Goal: Communication & Community: Answer question/provide support

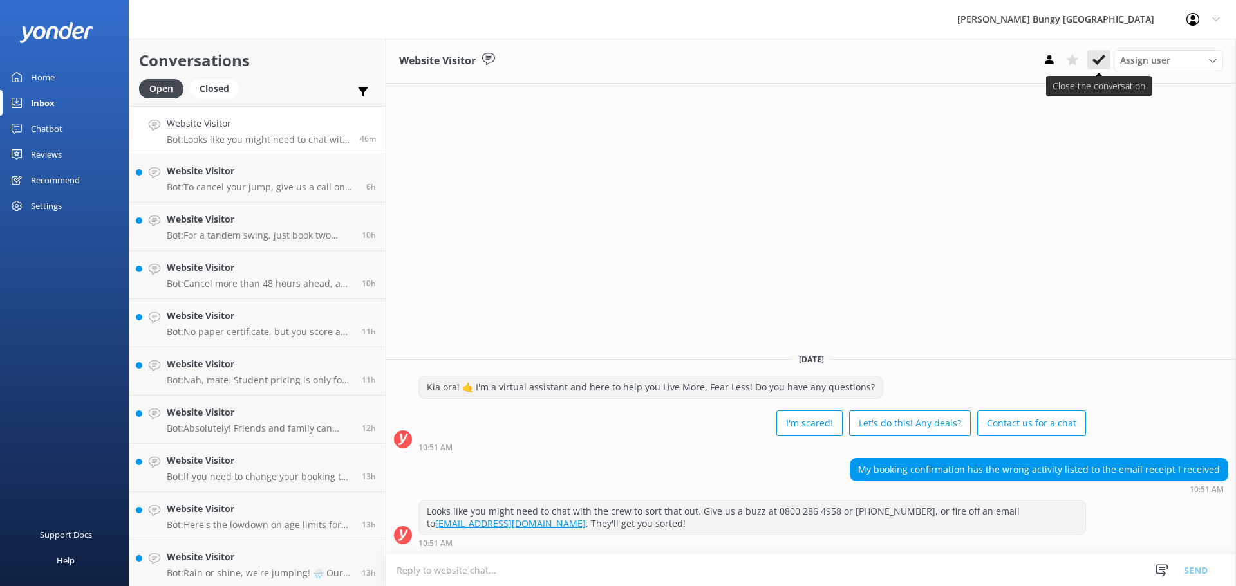
click at [1098, 62] on use at bounding box center [1098, 60] width 13 height 10
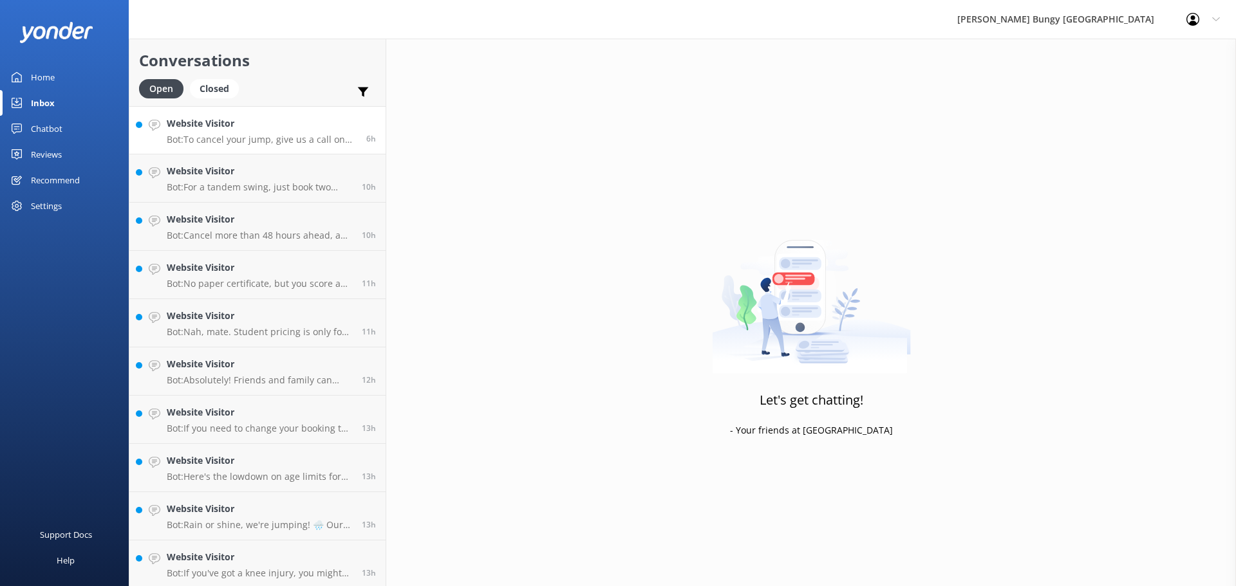
click at [323, 143] on p "Bot: To cancel your jump, give us a call on [PHONE_NUMBER] or [PHONE_NUMBER], o…" at bounding box center [262, 140] width 190 height 12
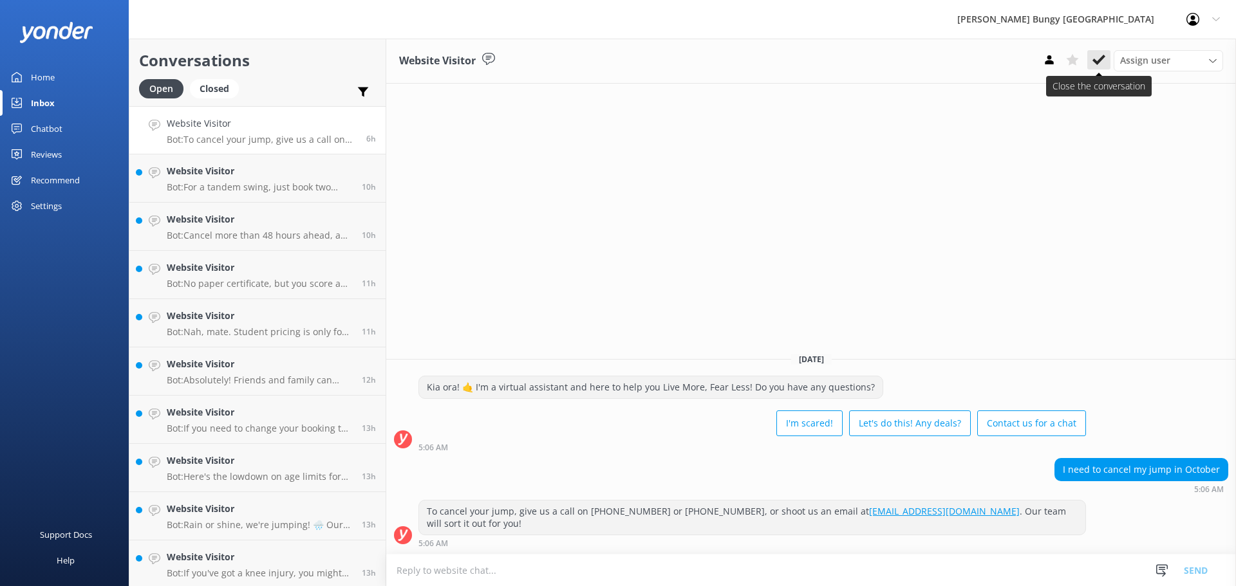
click at [1101, 55] on icon at bounding box center [1098, 59] width 13 height 13
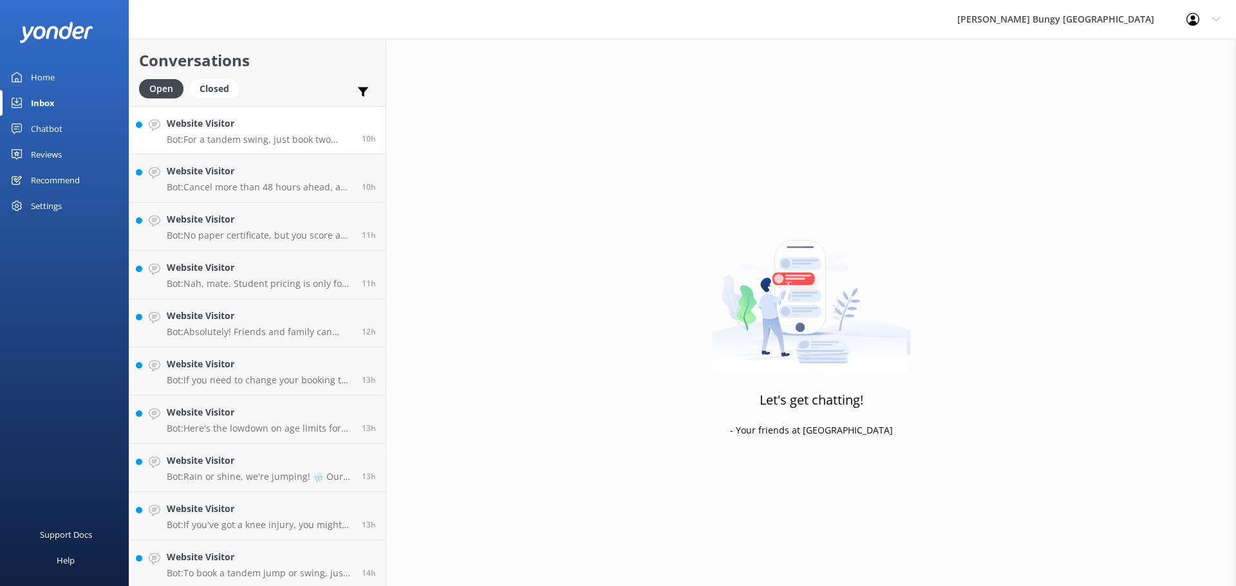
click at [241, 142] on p "Bot: For a tandem swing, just book two individual spots for the same time and n…" at bounding box center [259, 140] width 185 height 12
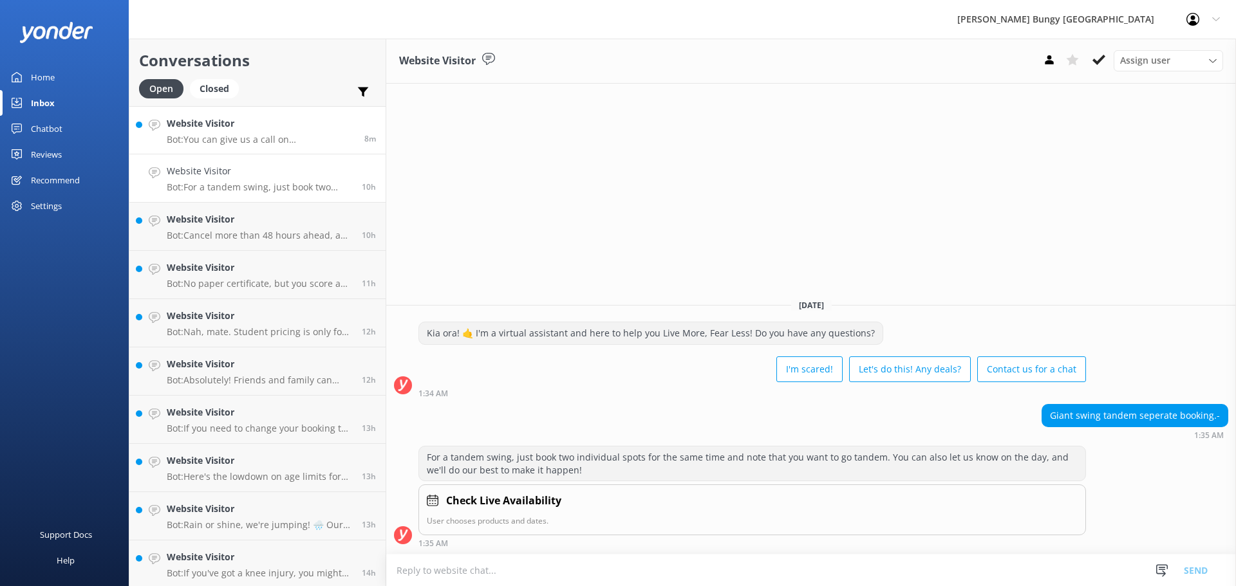
click at [246, 145] on link "Website Visitor Bot: You can give us a call on [PHONE_NUMBER] or [PHONE_NUMBER]…" at bounding box center [257, 130] width 256 height 48
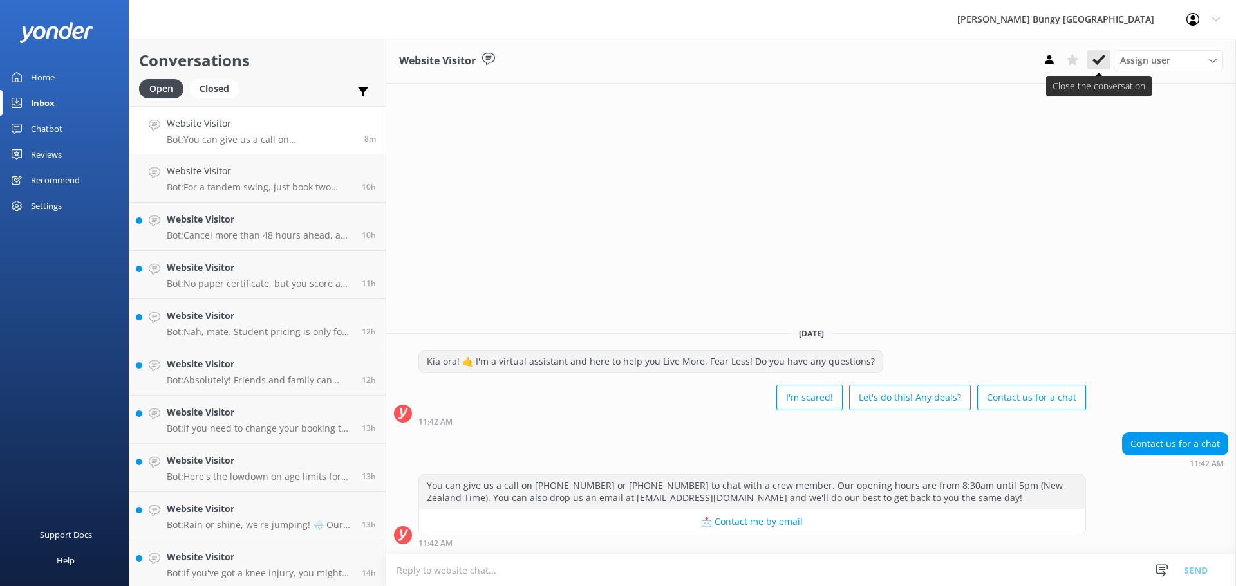
click at [1094, 59] on use at bounding box center [1098, 60] width 13 height 10
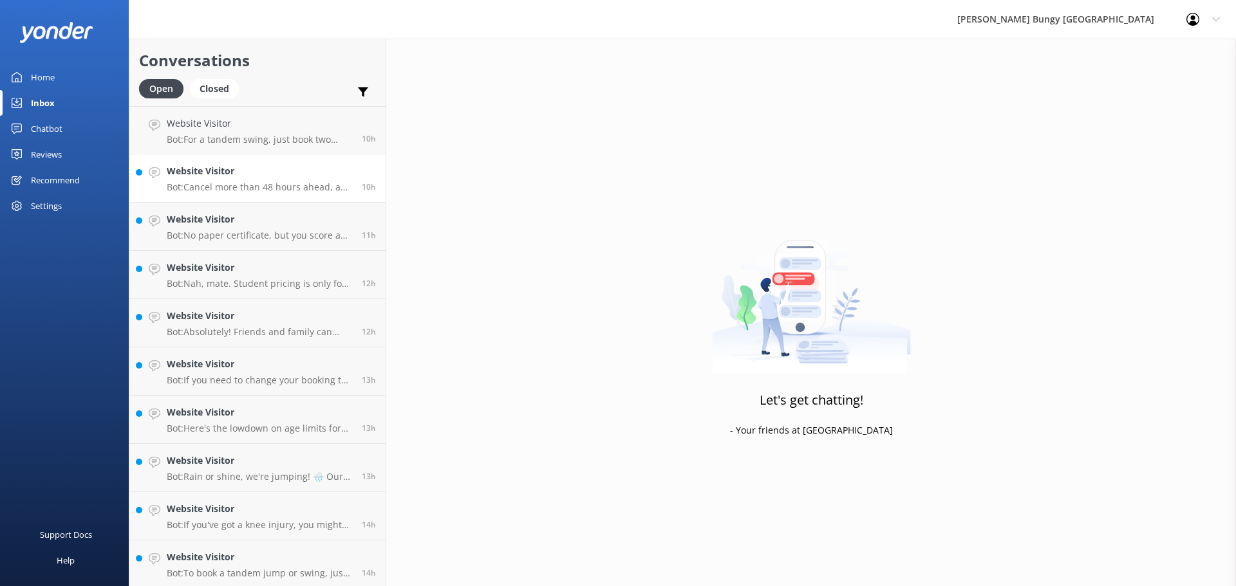
click at [272, 182] on p "Bot: Cancel more than 48 hours ahead, and you're sweet with a 100% refund. Less…" at bounding box center [259, 188] width 185 height 12
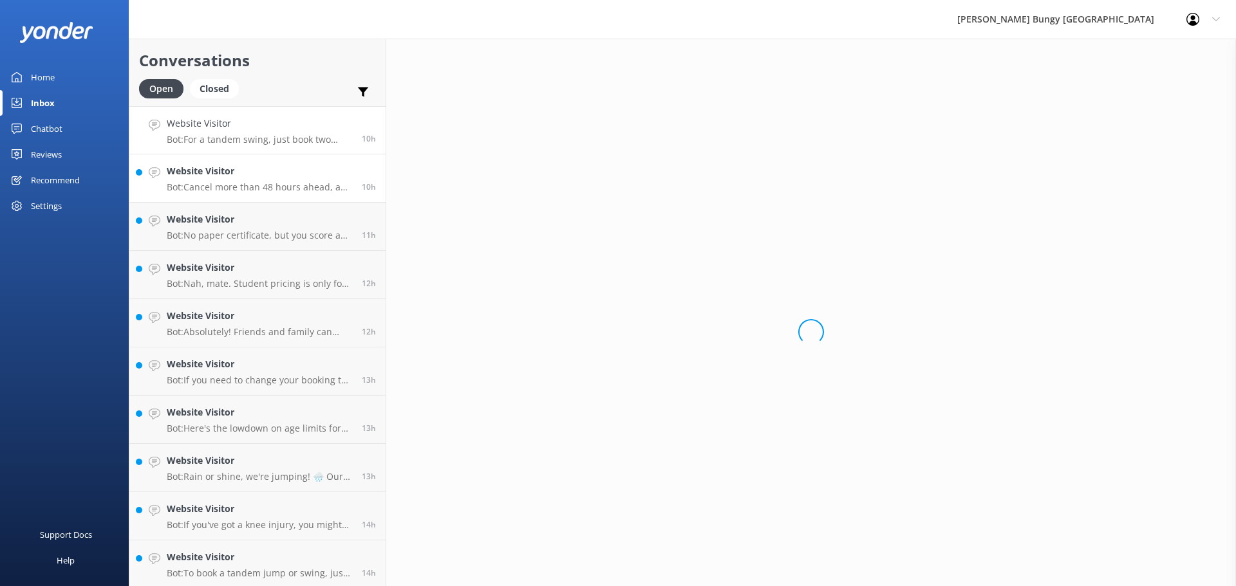
click at [336, 118] on h4 "Website Visitor" at bounding box center [259, 124] width 185 height 14
click at [285, 172] on h4 "Website Visitor" at bounding box center [259, 171] width 185 height 14
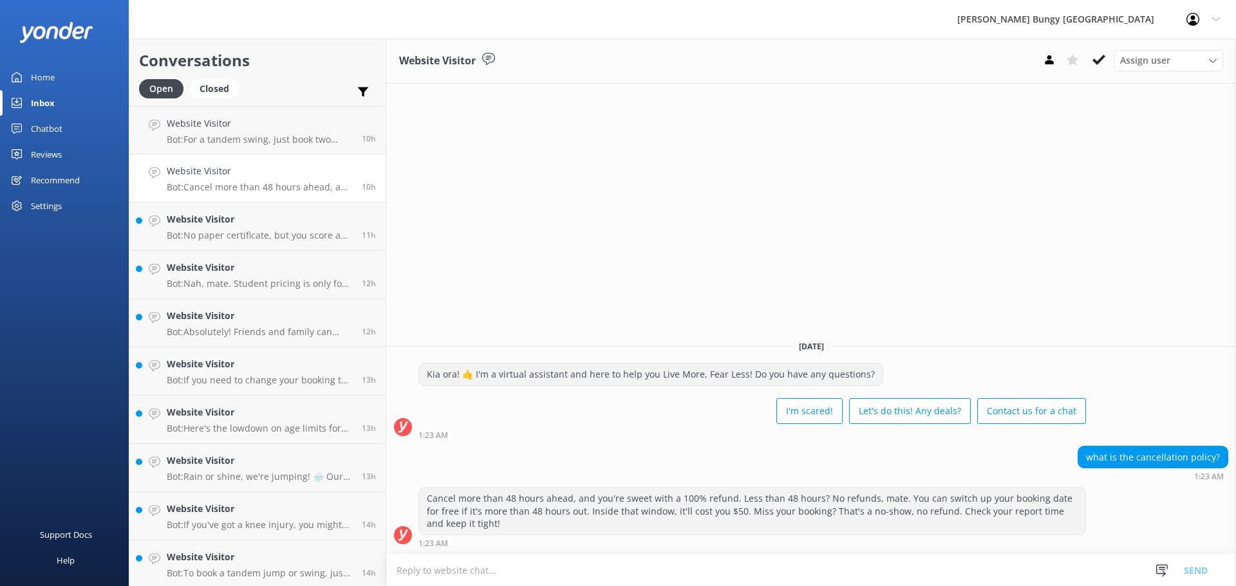
click at [1100, 61] on use at bounding box center [1098, 60] width 13 height 10
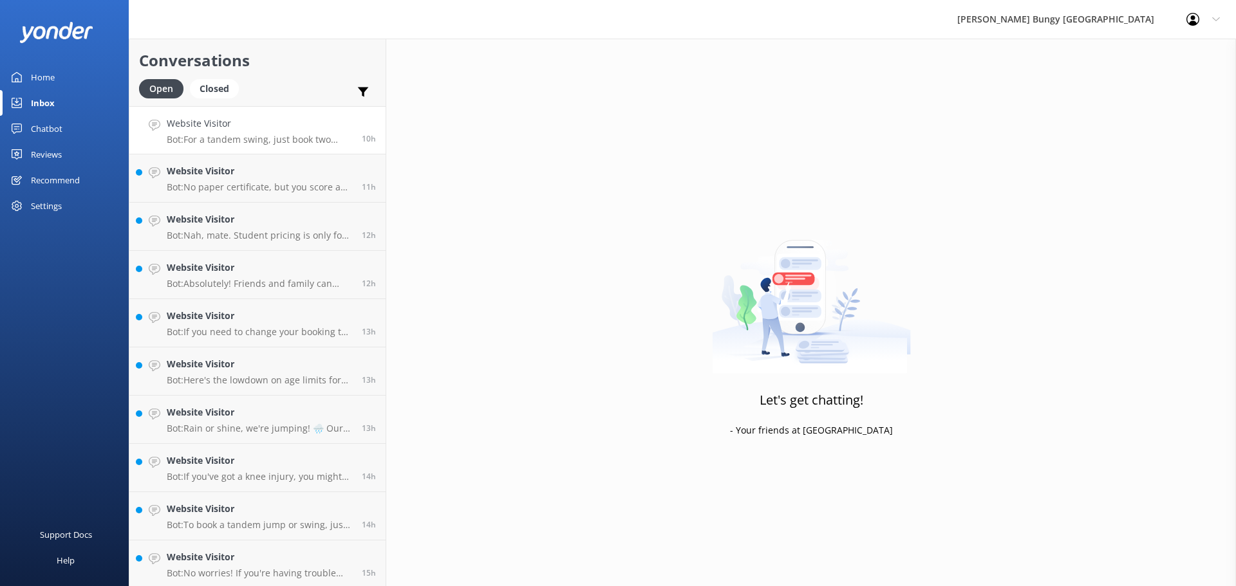
click at [317, 134] on p "Bot: For a tandem swing, just book two individual spots for the same time and n…" at bounding box center [259, 140] width 185 height 12
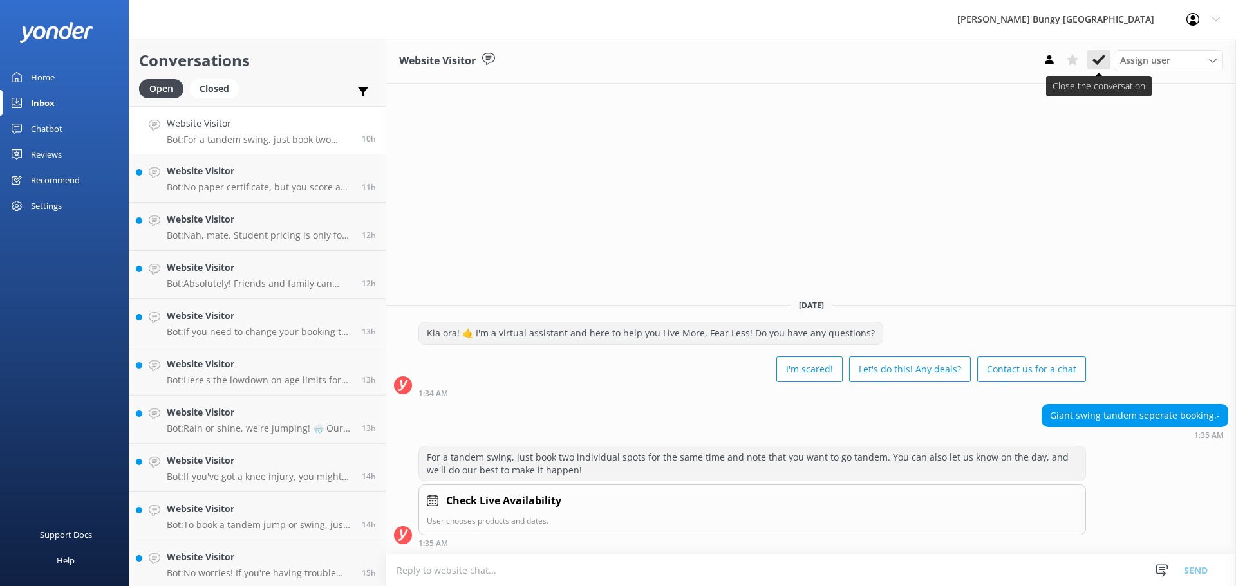
click at [1091, 62] on button at bounding box center [1098, 59] width 23 height 19
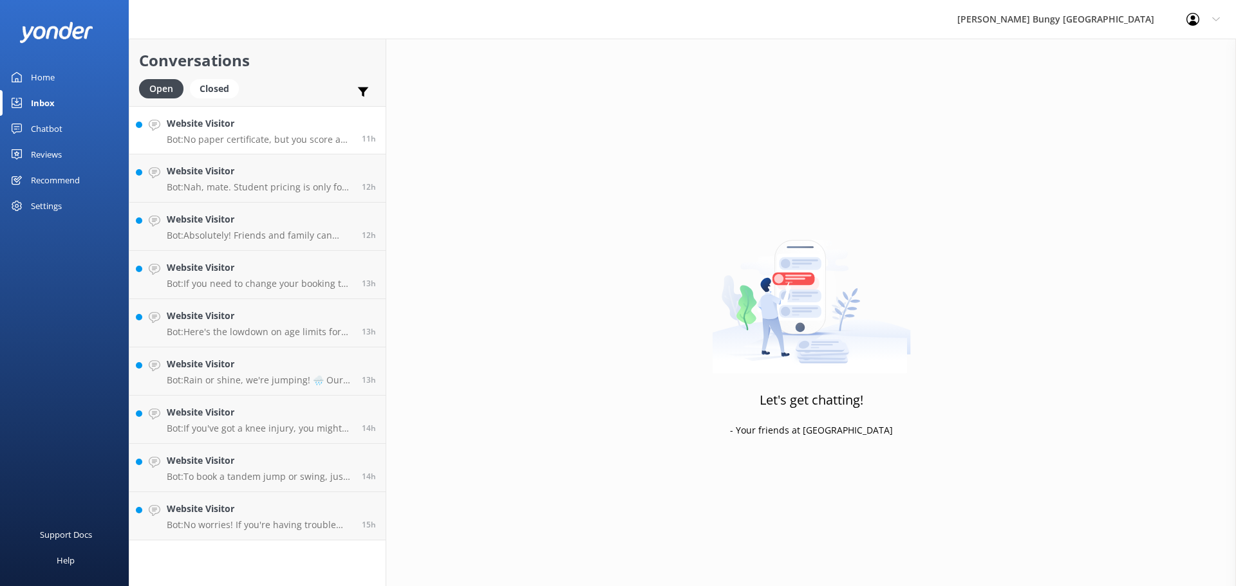
click at [292, 145] on p "Bot: No paper certificate, but you score a free t-shirt as your badge of honor!…" at bounding box center [259, 140] width 185 height 12
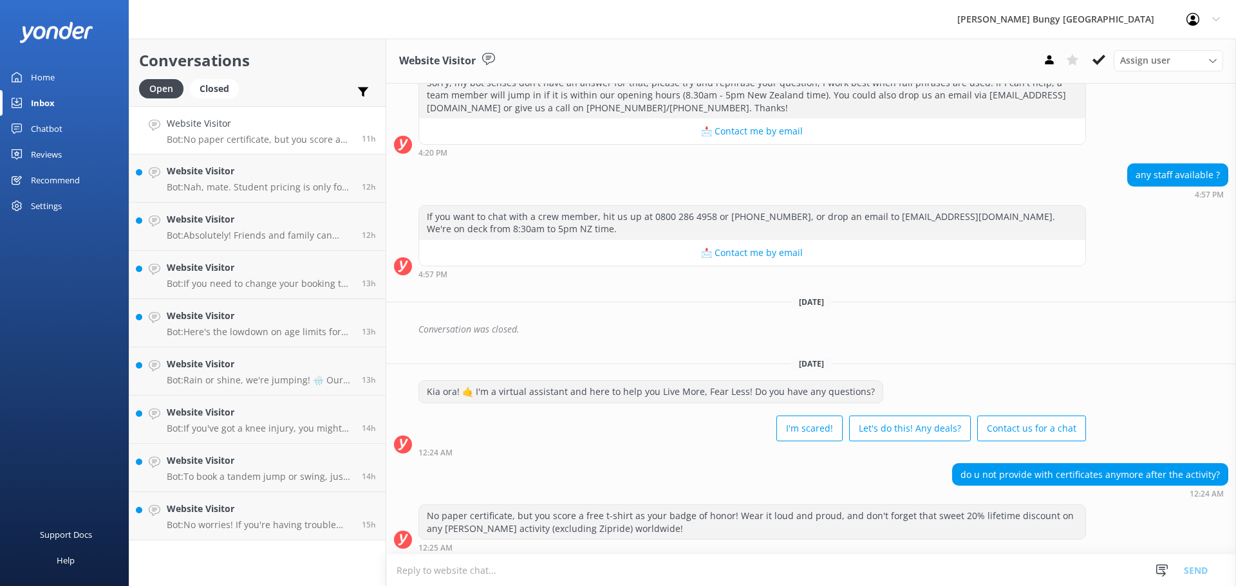
scroll to position [514, 0]
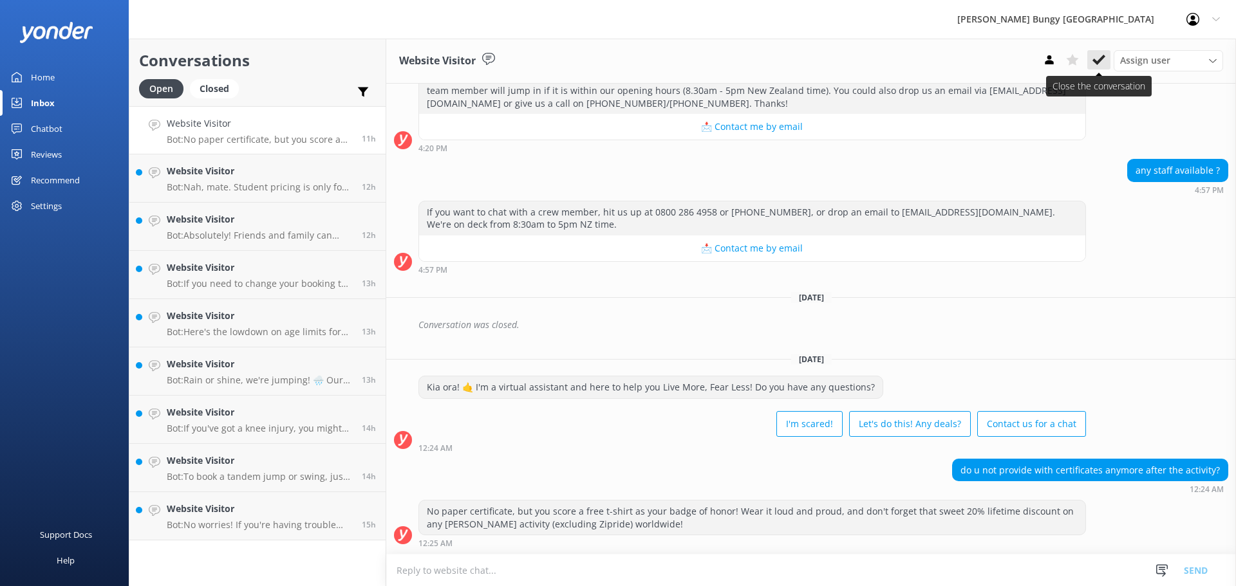
click at [1092, 56] on icon at bounding box center [1098, 59] width 13 height 13
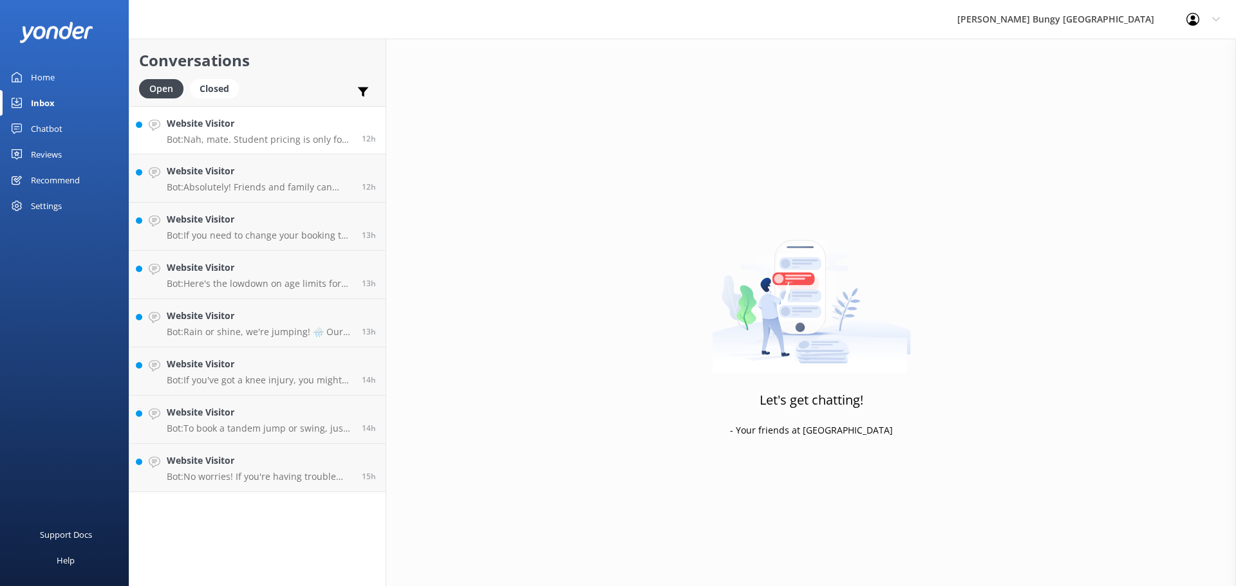
click at [257, 131] on div "Website Visitor Bot: Nah, mate. Student pricing is only for those studying at d…" at bounding box center [259, 131] width 185 height 28
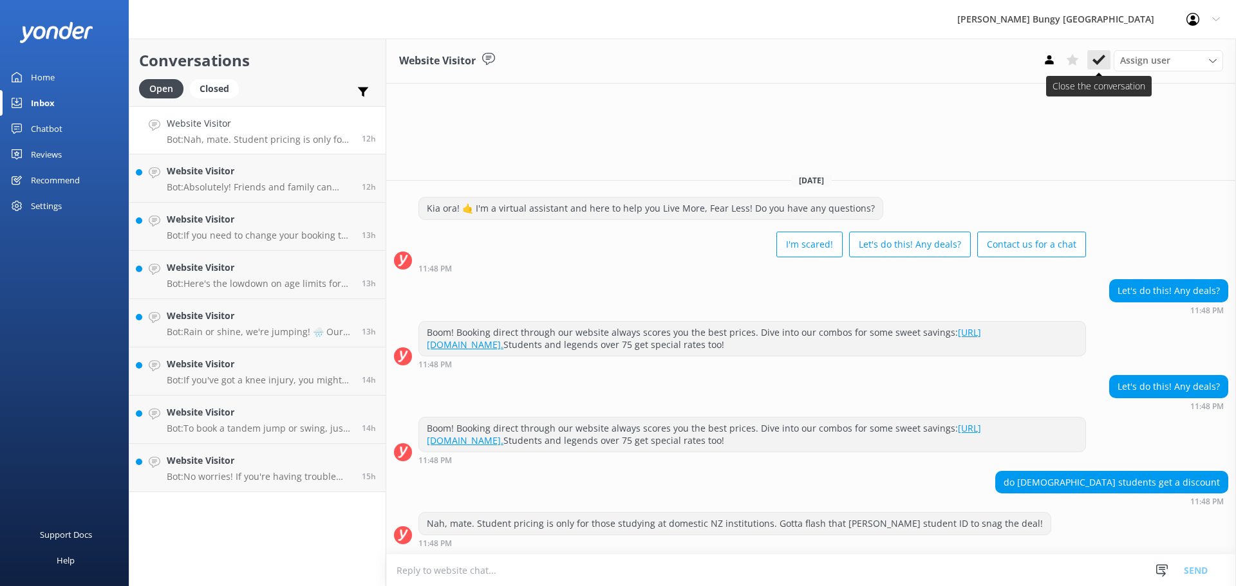
click at [1099, 68] on button at bounding box center [1098, 59] width 23 height 19
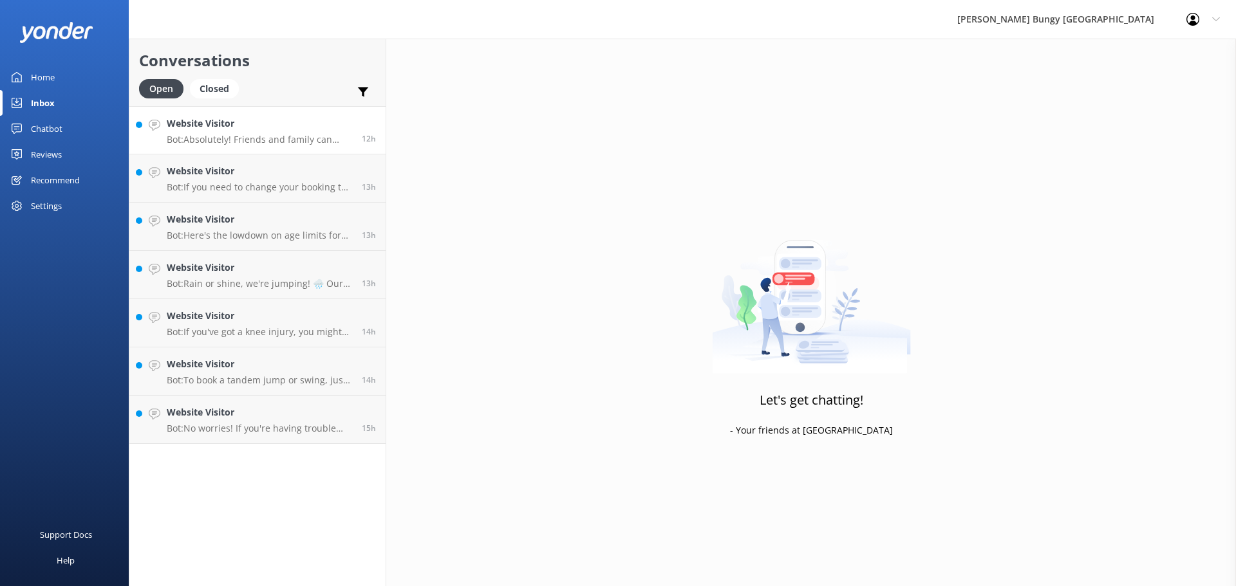
click at [310, 126] on h4 "Website Visitor" at bounding box center [259, 124] width 185 height 14
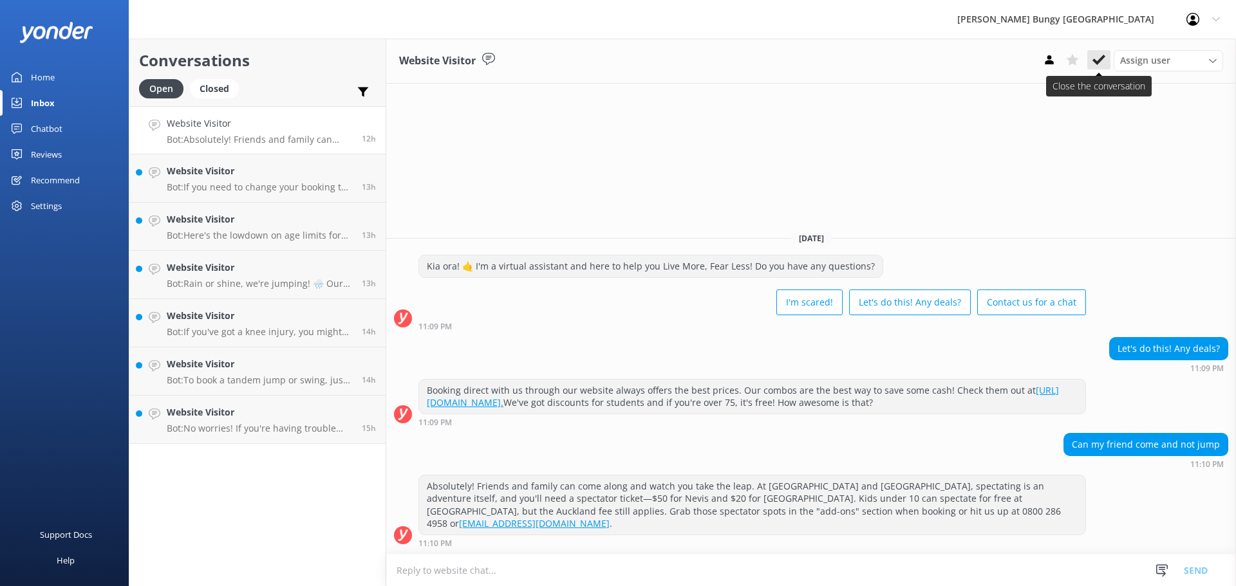
click at [1094, 66] on icon at bounding box center [1098, 59] width 13 height 13
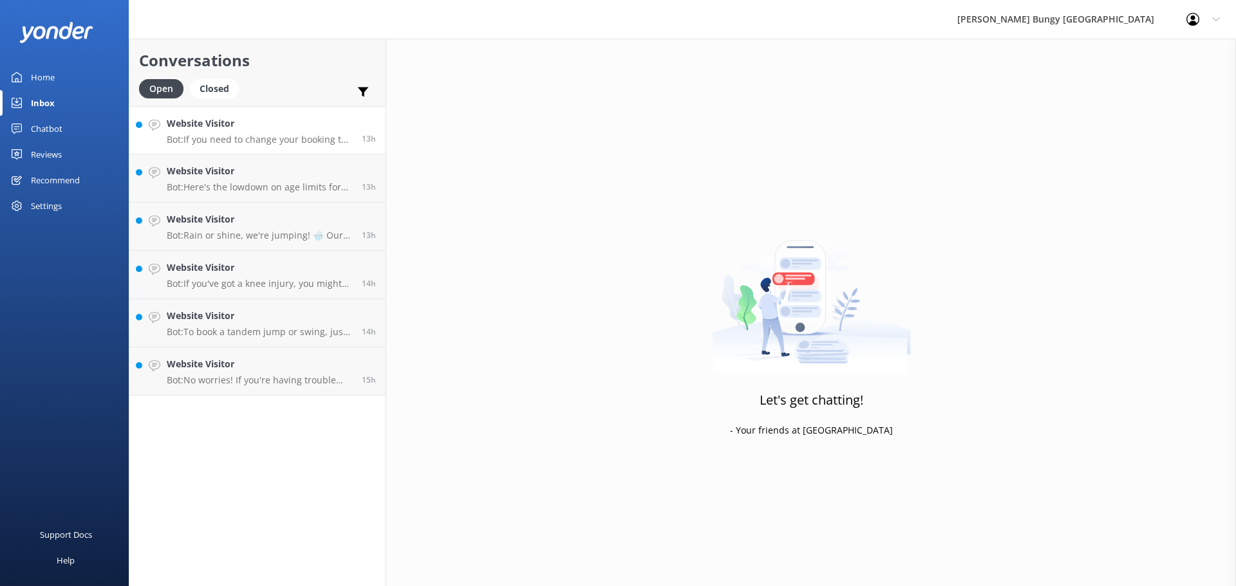
click at [234, 134] on p "Bot: If you need to change your booking to an earlier time, hit us up at 0800 2…" at bounding box center [259, 140] width 185 height 12
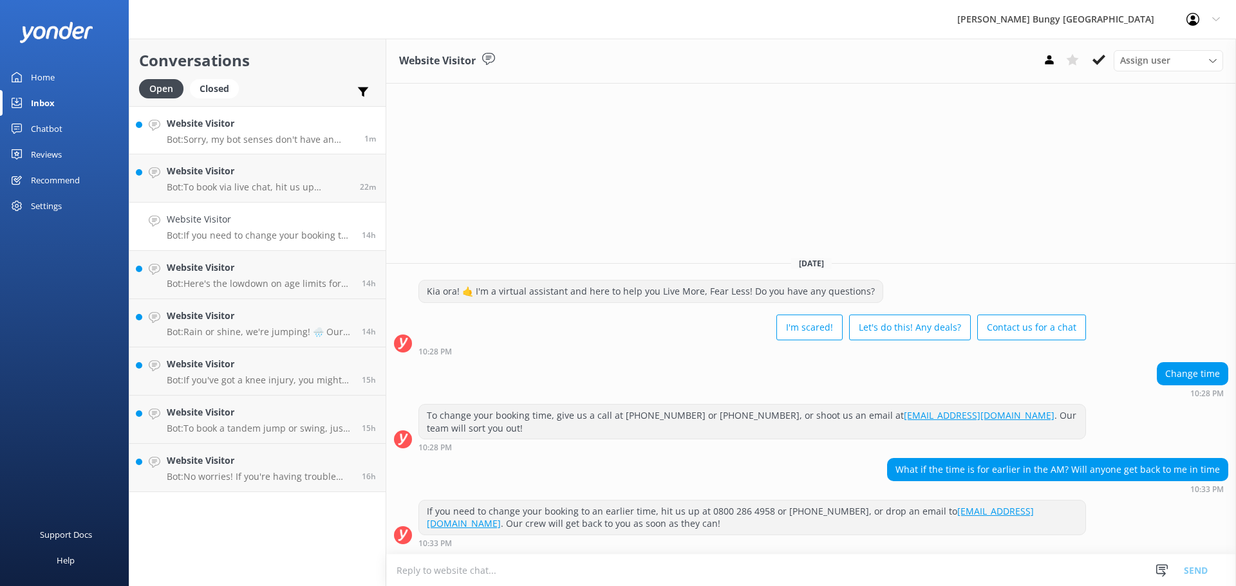
click at [224, 152] on link "Website Visitor Bot: Sorry, my bot senses don't have an answer for that, please…" at bounding box center [257, 130] width 256 height 48
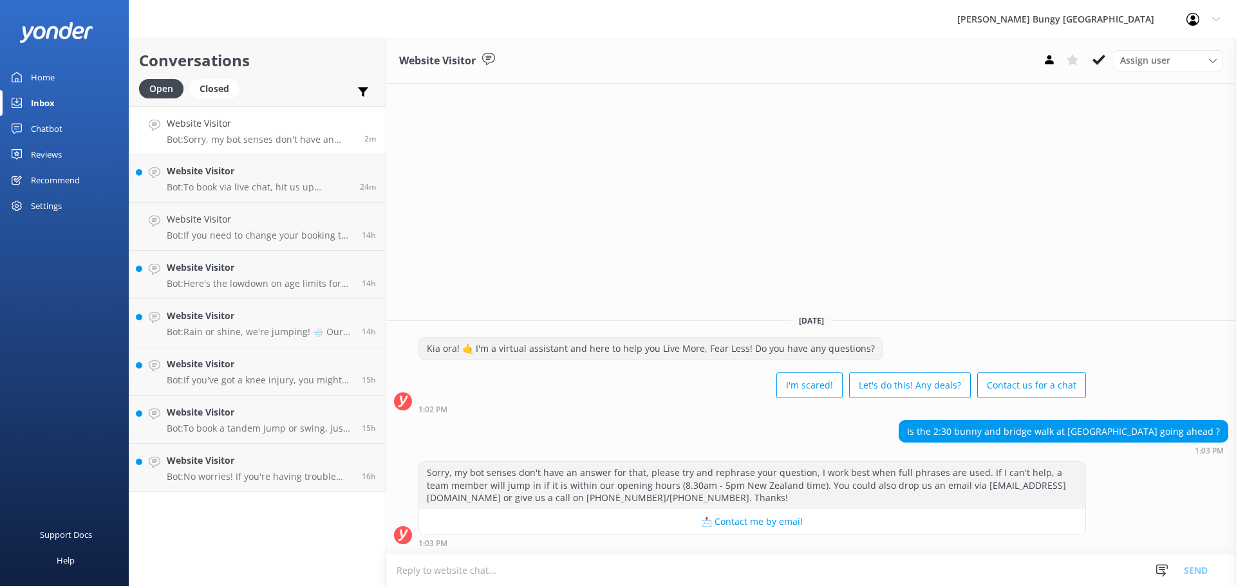
click at [1224, 142] on div "Website Visitor Assign user Mike Voyce Michelle Gillard Tech Admin Dan Waugh Re…" at bounding box center [811, 313] width 850 height 548
